Goal: Task Accomplishment & Management: Complete application form

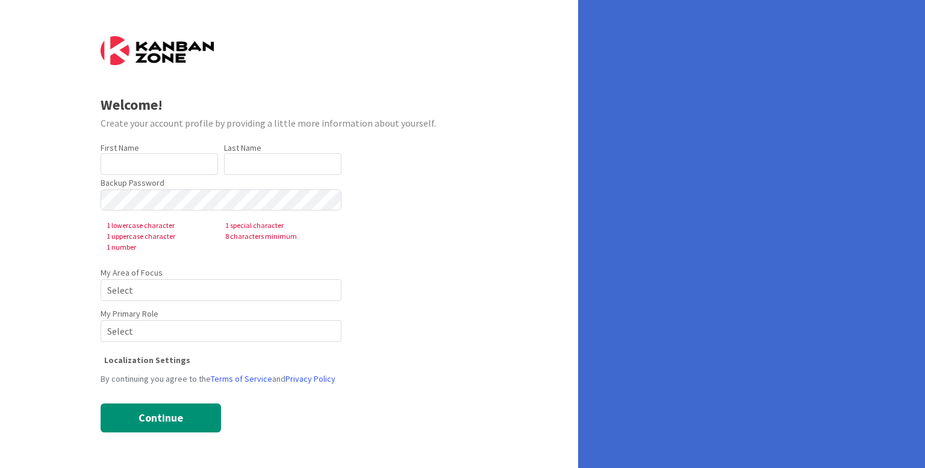
type input "[PERSON_NAME]"
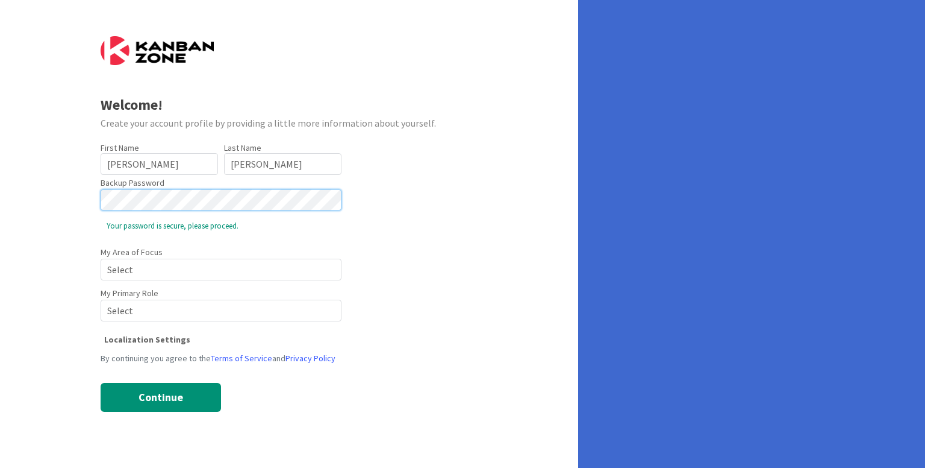
click at [172, 264] on span "Select" at bounding box center [215, 269] width 217 height 17
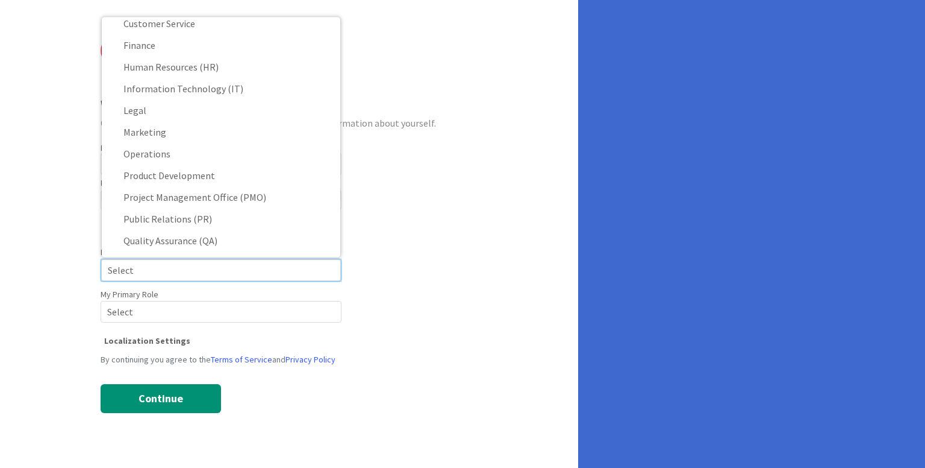
scroll to position [109, 0]
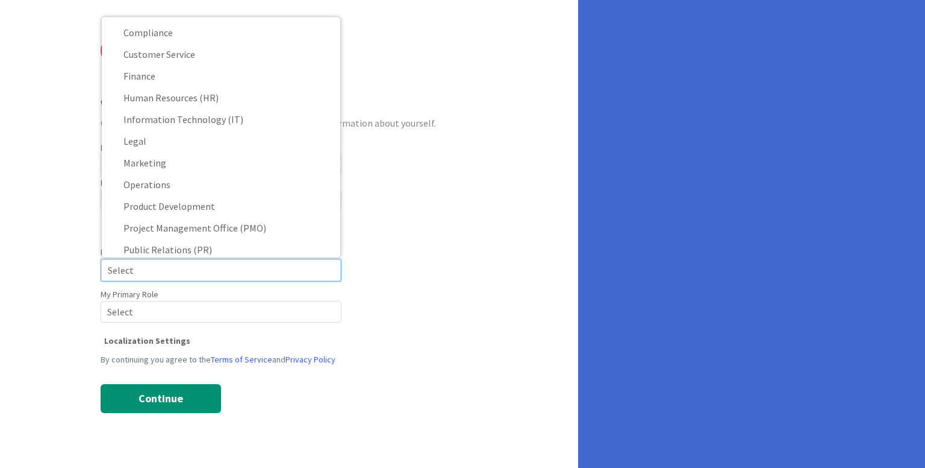
click at [199, 164] on span "Marketing" at bounding box center [229, 162] width 211 height 18
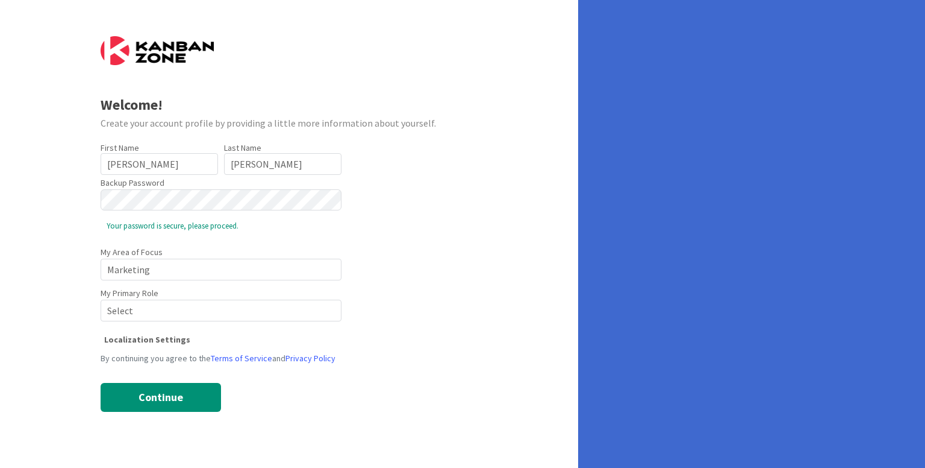
click at [151, 311] on span "Select" at bounding box center [215, 310] width 217 height 17
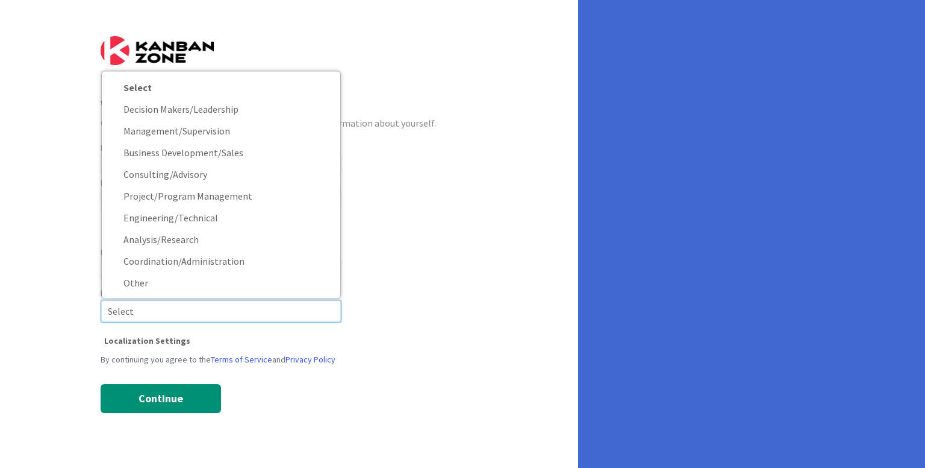
click at [143, 283] on span "Other" at bounding box center [229, 282] width 211 height 18
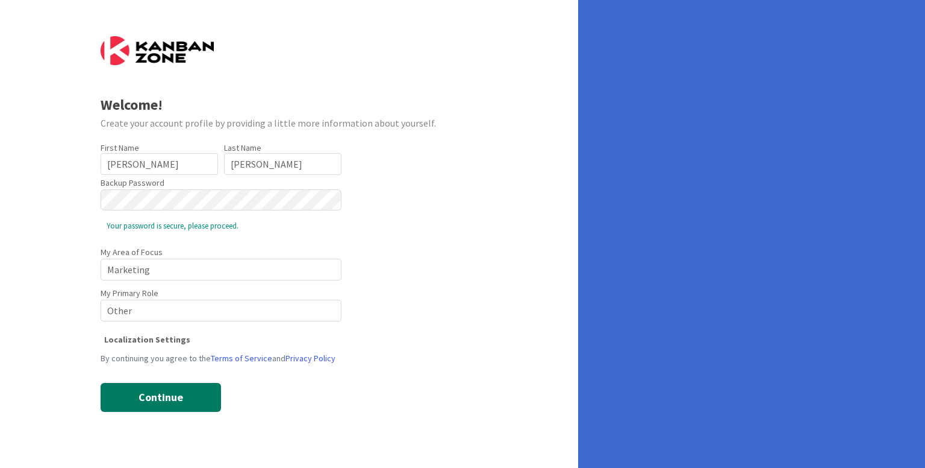
click at [145, 395] on button "Continue" at bounding box center [161, 397] width 120 height 29
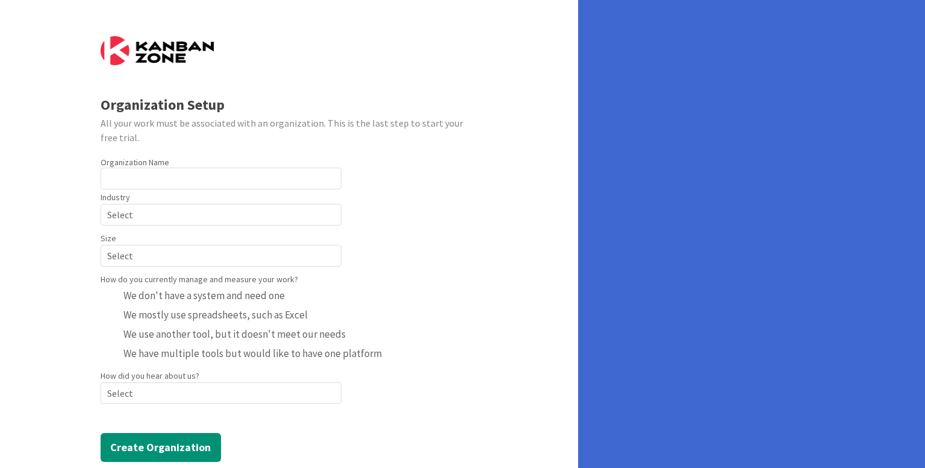
click at [177, 179] on input "text" at bounding box center [221, 178] width 241 height 22
type input "Krisbell19"
click at [155, 212] on span "Select" at bounding box center [215, 214] width 217 height 17
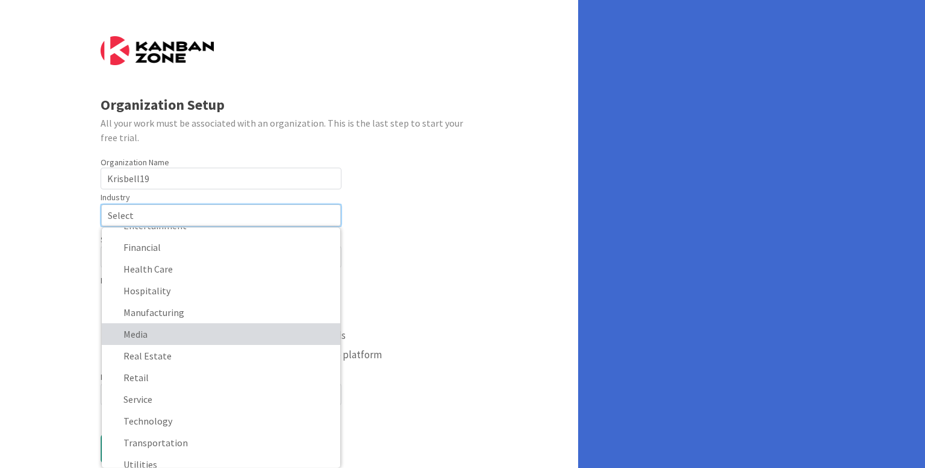
scroll to position [116, 0]
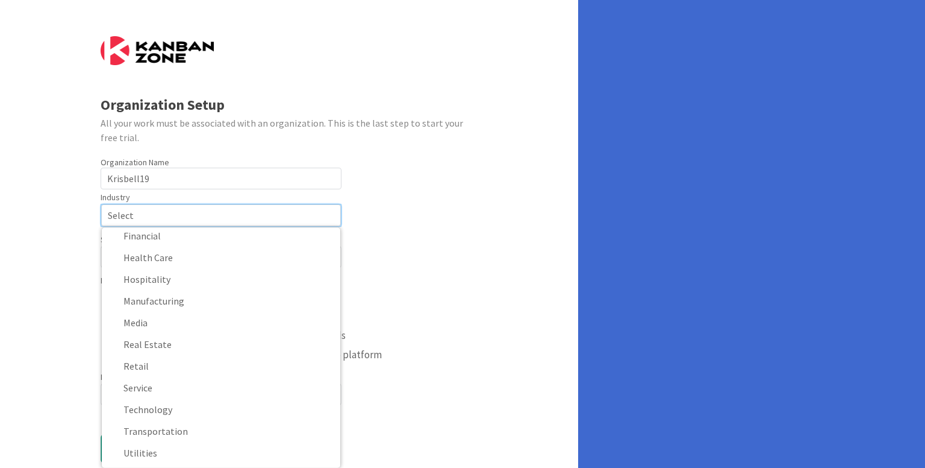
click at [396, 250] on form "Organization Setup All your work must be associated with an organization. This …" at bounding box center [290, 249] width 378 height 427
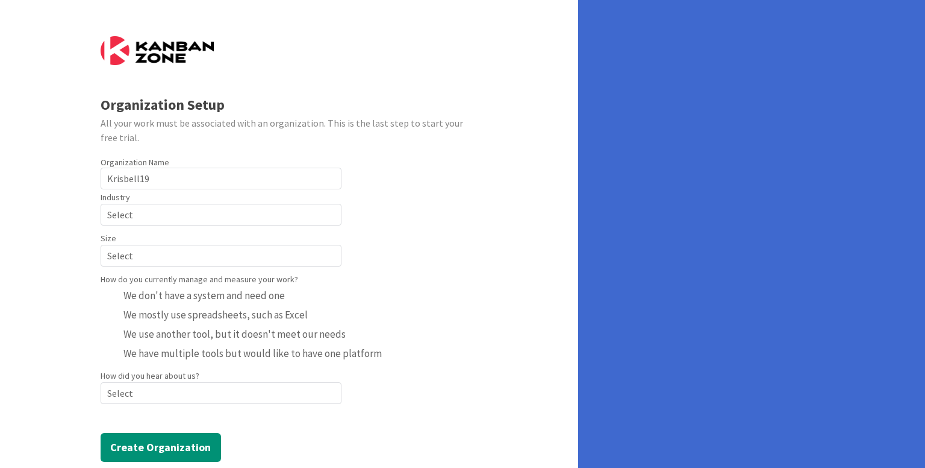
scroll to position [23, 0]
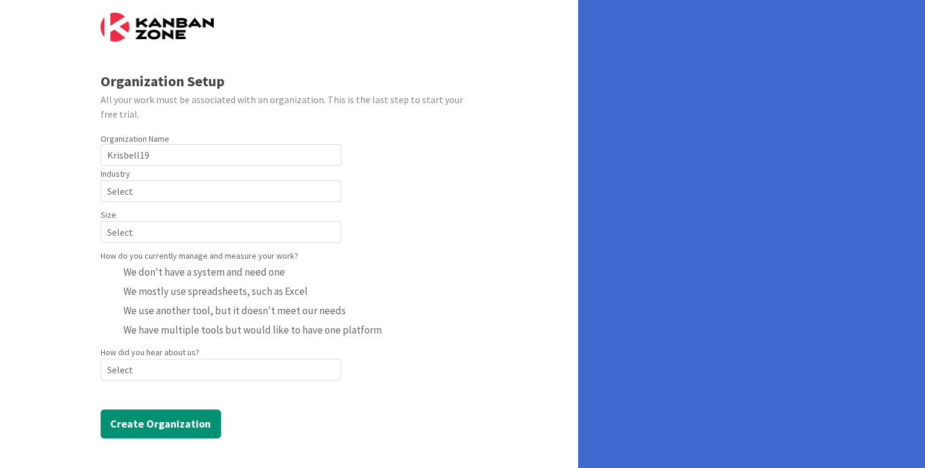
click at [217, 232] on span "Select" at bounding box center [215, 232] width 217 height 17
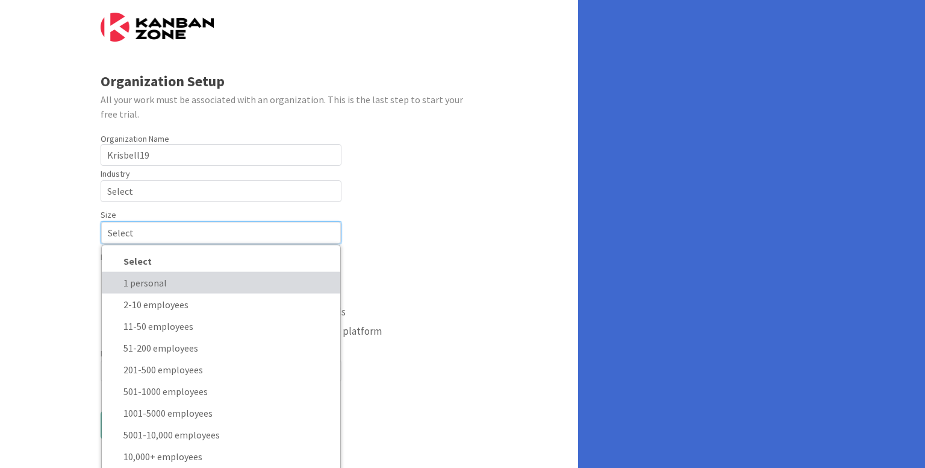
click at [202, 277] on span "1 personal" at bounding box center [229, 282] width 211 height 18
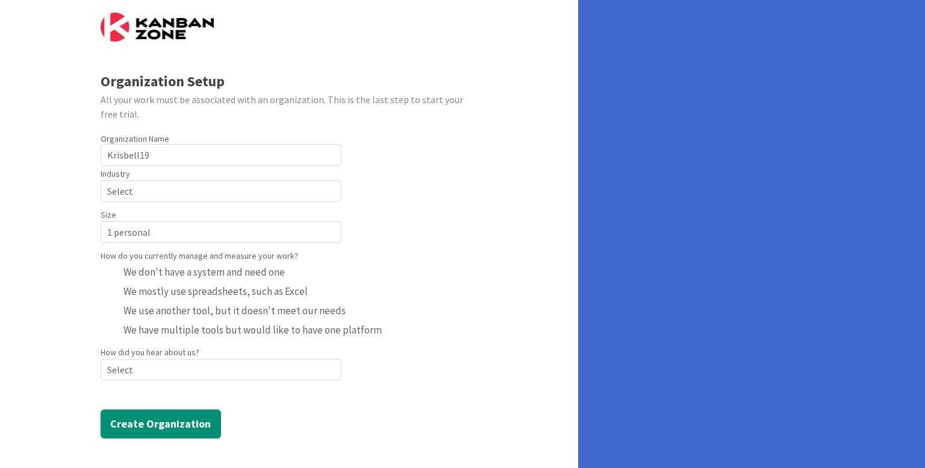
click at [157, 186] on span "Select" at bounding box center [215, 191] width 217 height 17
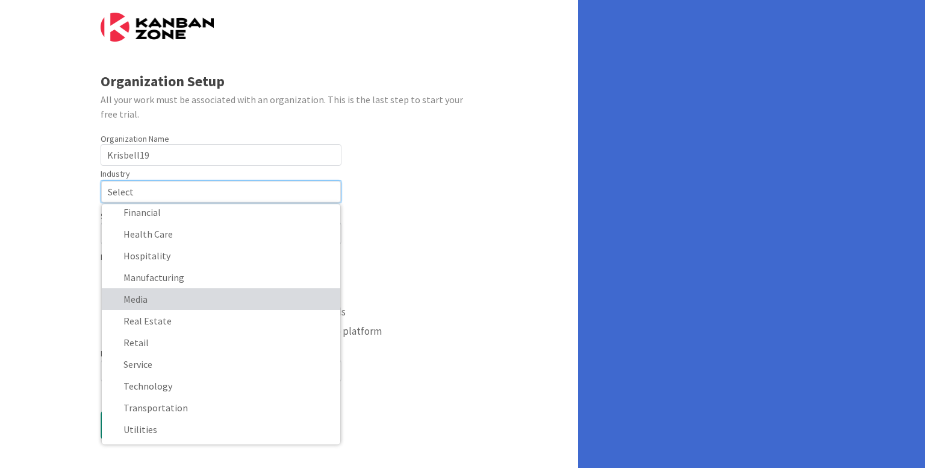
click at [201, 299] on span "Media" at bounding box center [229, 298] width 211 height 18
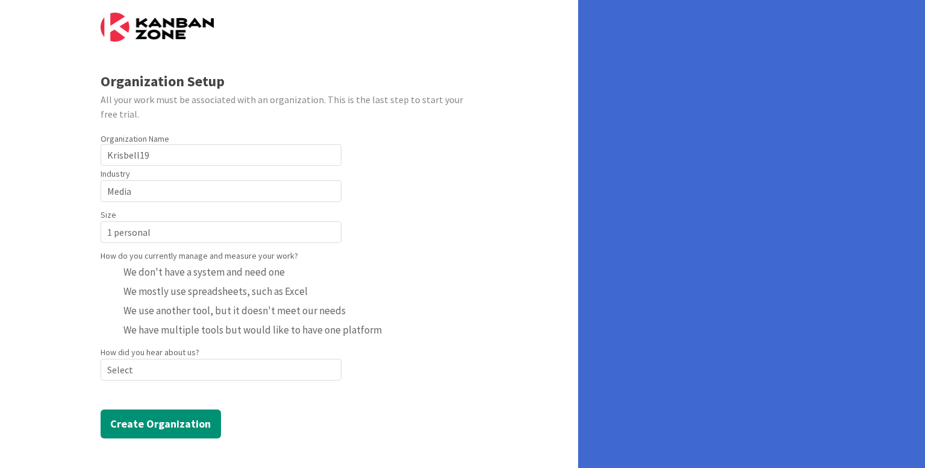
click at [161, 365] on span "Select" at bounding box center [215, 369] width 217 height 17
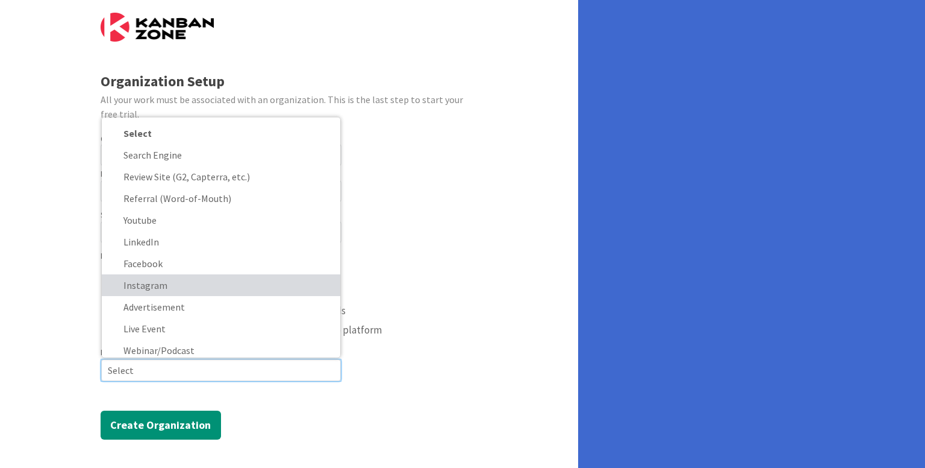
click at [195, 283] on span "Instagram" at bounding box center [229, 284] width 211 height 18
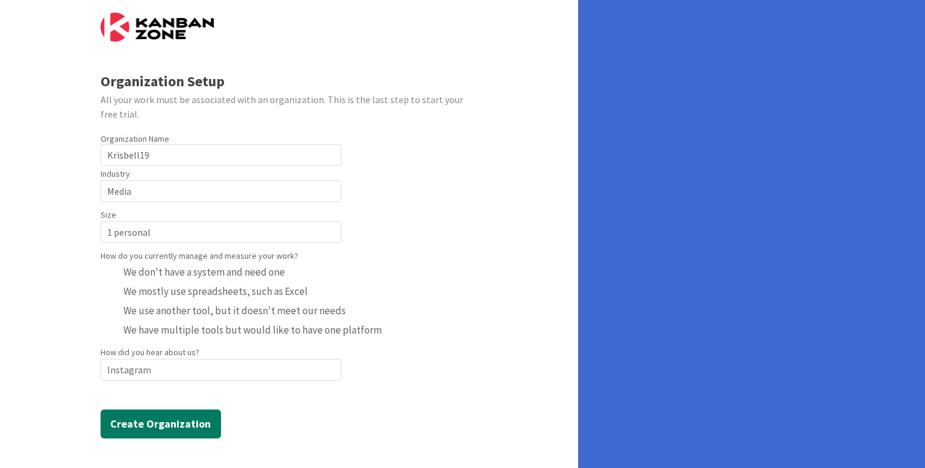
click at [172, 413] on button "Create Organization" at bounding box center [161, 423] width 120 height 29
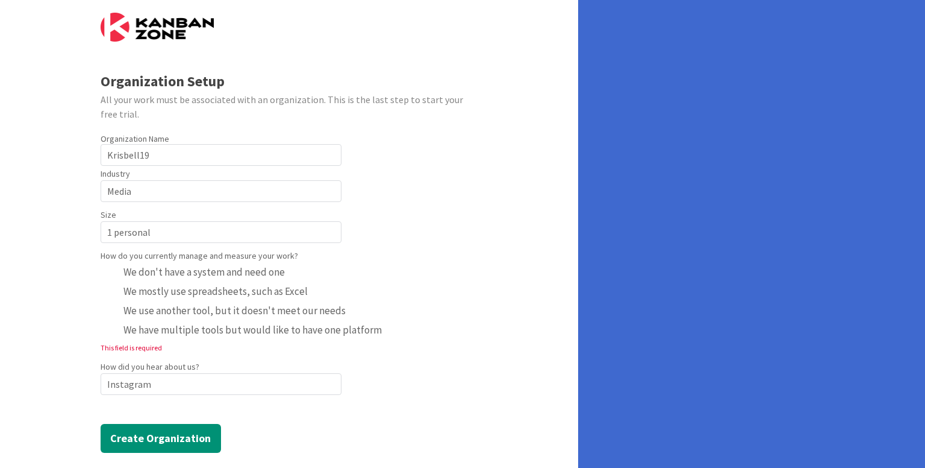
click at [154, 386] on span "Instagram" at bounding box center [215, 383] width 217 height 17
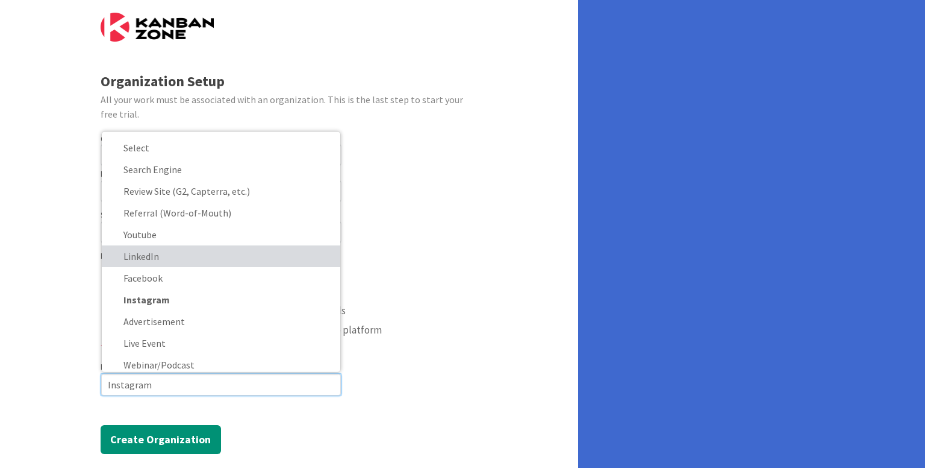
click at [174, 251] on span "LinkedIn" at bounding box center [229, 255] width 211 height 18
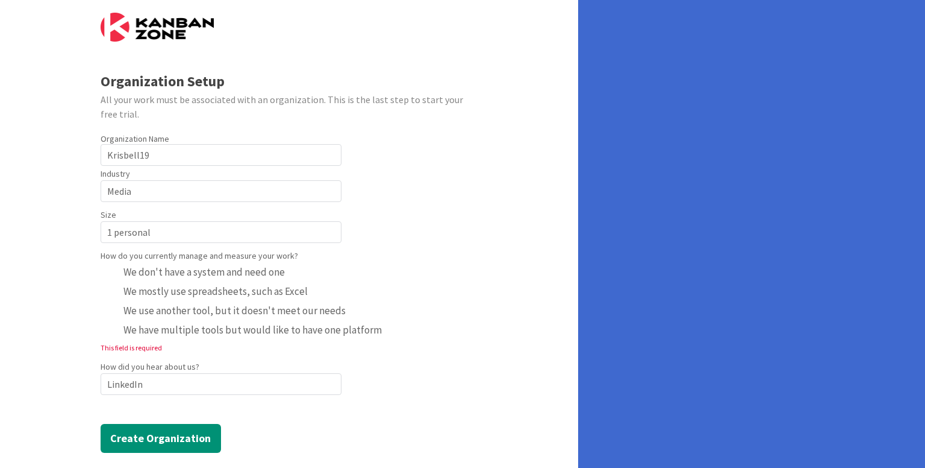
click at [140, 385] on span "LinkedIn" at bounding box center [215, 383] width 217 height 17
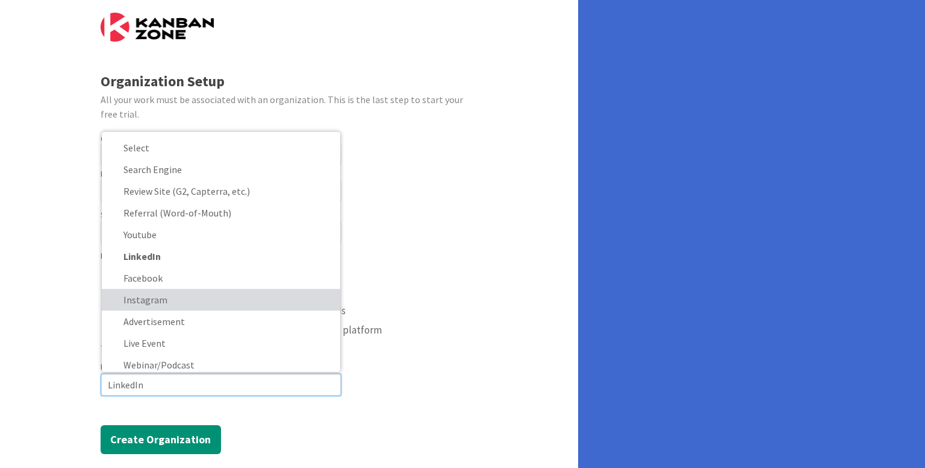
click at [152, 302] on span "Instagram" at bounding box center [229, 299] width 211 height 18
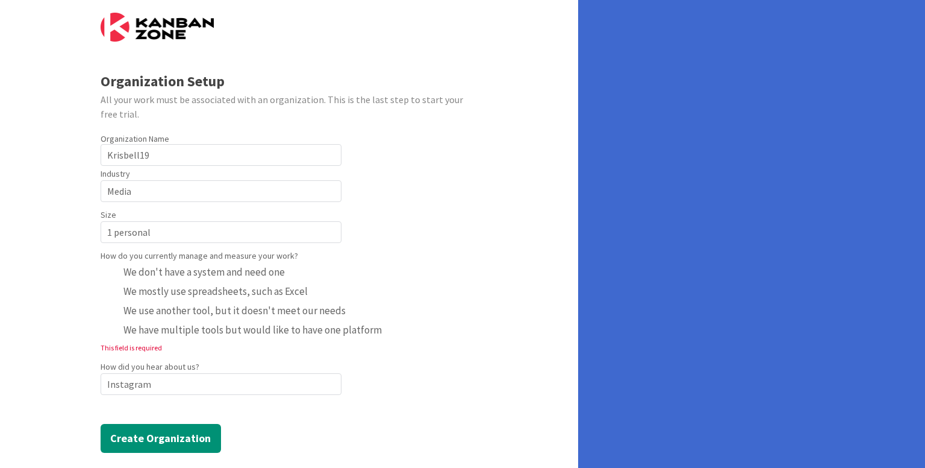
scroll to position [38, 0]
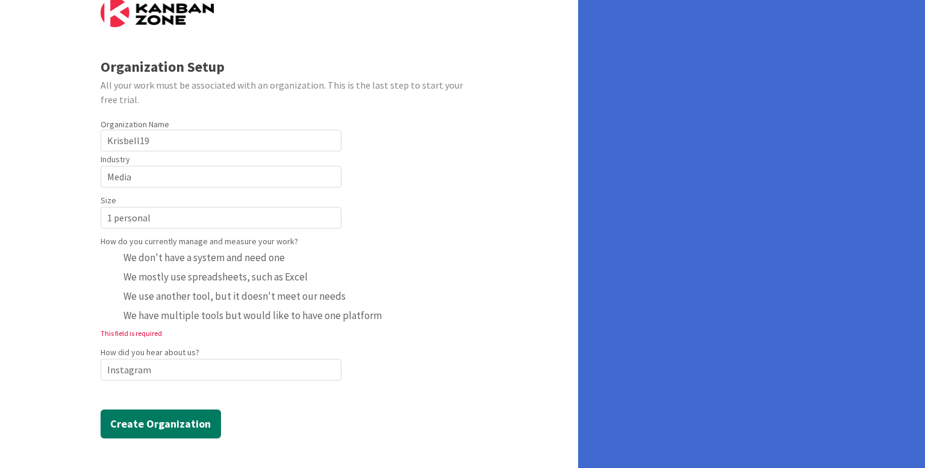
click at [163, 417] on button "Create Organization" at bounding box center [161, 423] width 120 height 29
click at [113, 258] on div "radio" at bounding box center [110, 257] width 13 height 13
click at [159, 259] on span "We don't have a system and need one" at bounding box center [204, 257] width 161 height 18
click at [156, 418] on button "Create Organization" at bounding box center [161, 423] width 120 height 29
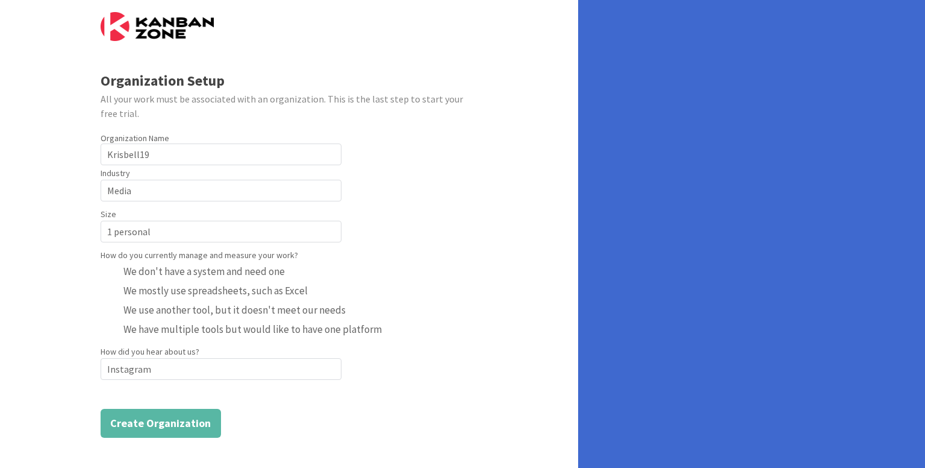
scroll to position [23, 0]
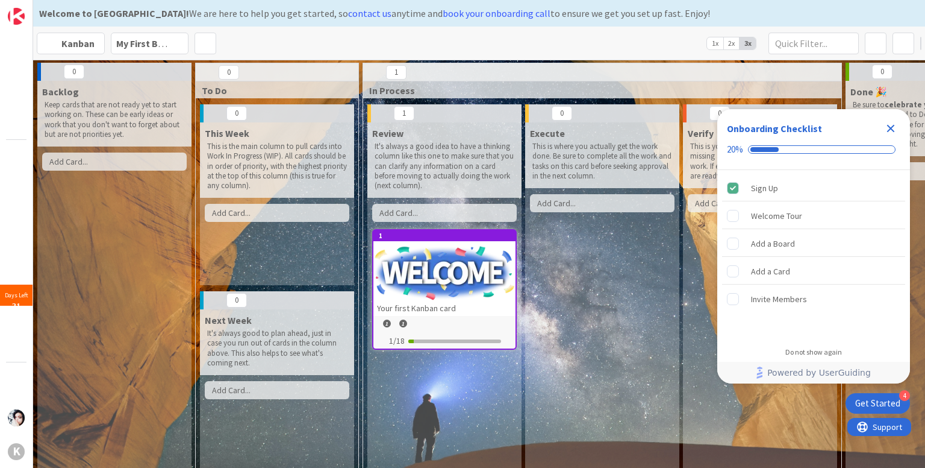
click at [885, 125] on icon "Close Checklist" at bounding box center [891, 128] width 14 height 14
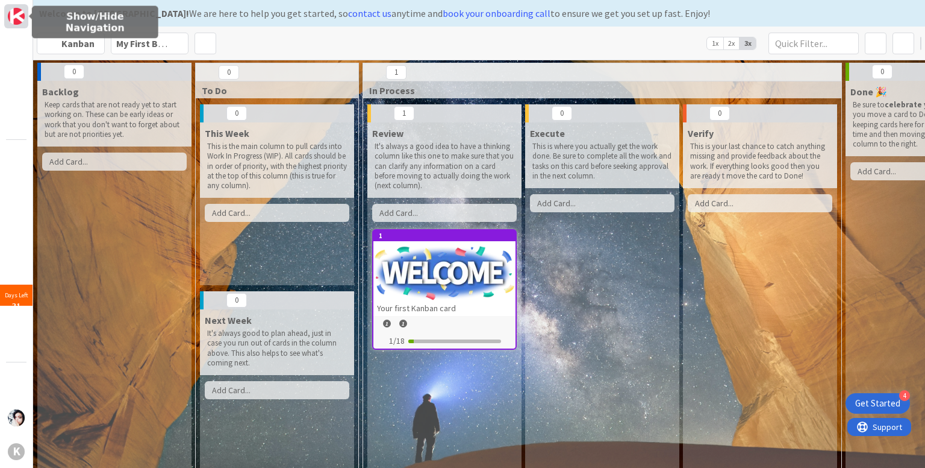
click at [17, 15] on img at bounding box center [16, 16] width 17 height 17
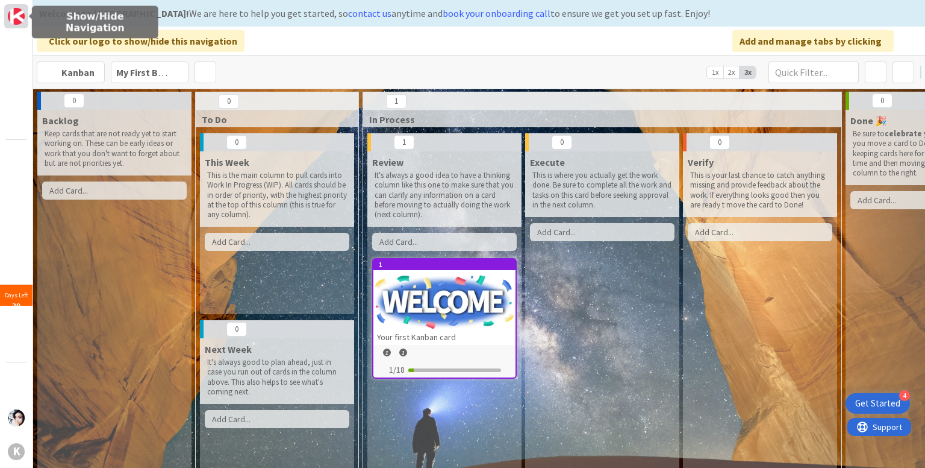
click at [16, 17] on img at bounding box center [16, 16] width 17 height 17
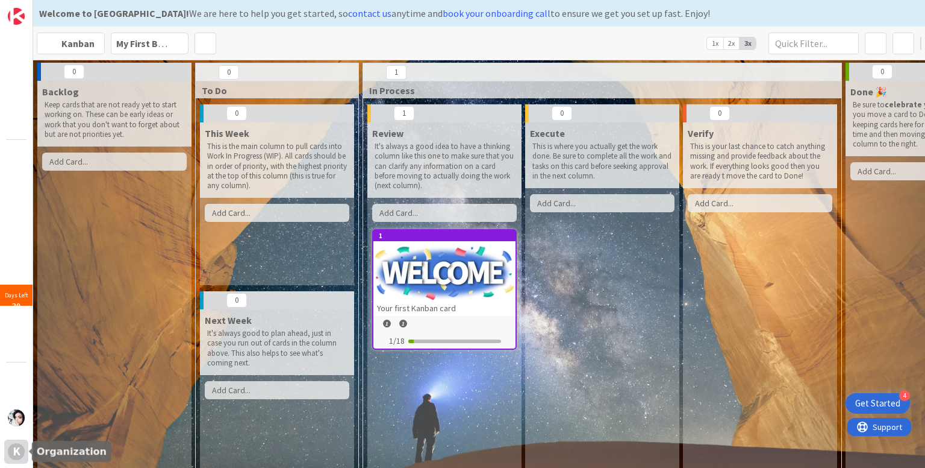
click at [19, 448] on div "K" at bounding box center [16, 451] width 17 height 17
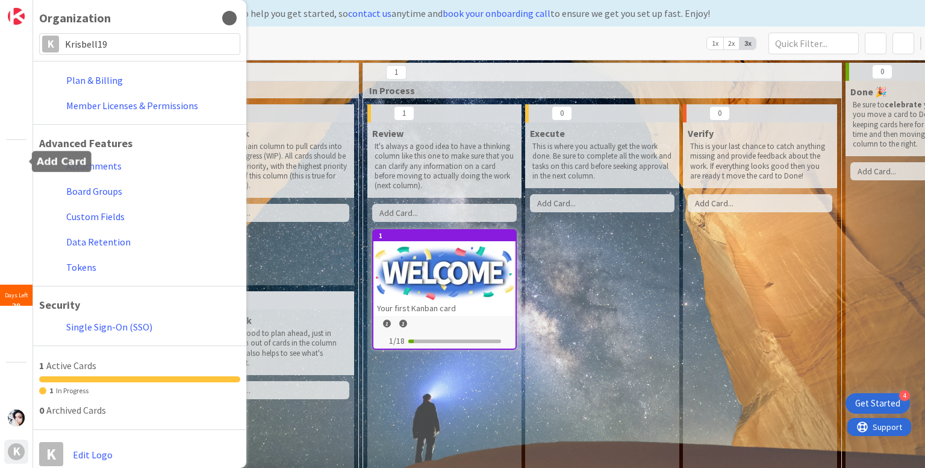
click at [16, 154] on span at bounding box center [16, 161] width 24 height 24
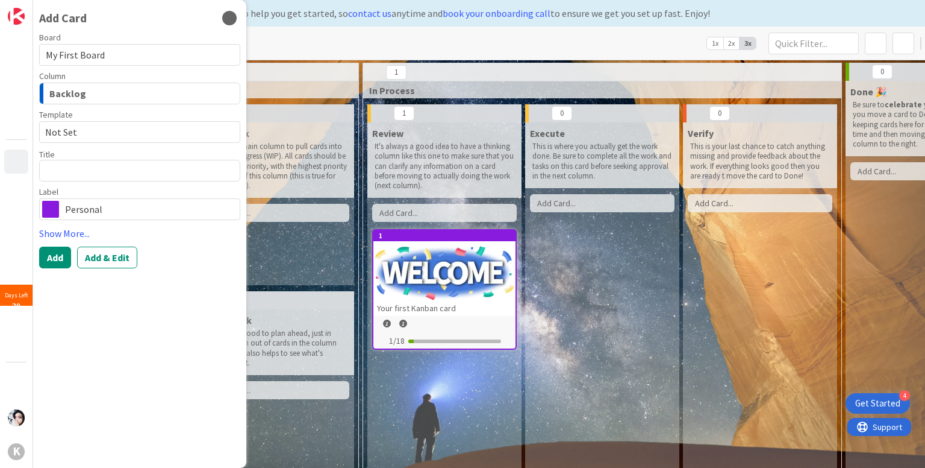
click at [449, 374] on div "Review It's always a good idea to have a thinking column like this one to make …" at bounding box center [445, 296] width 154 height 349
